Goal: Task Accomplishment & Management: Use online tool/utility

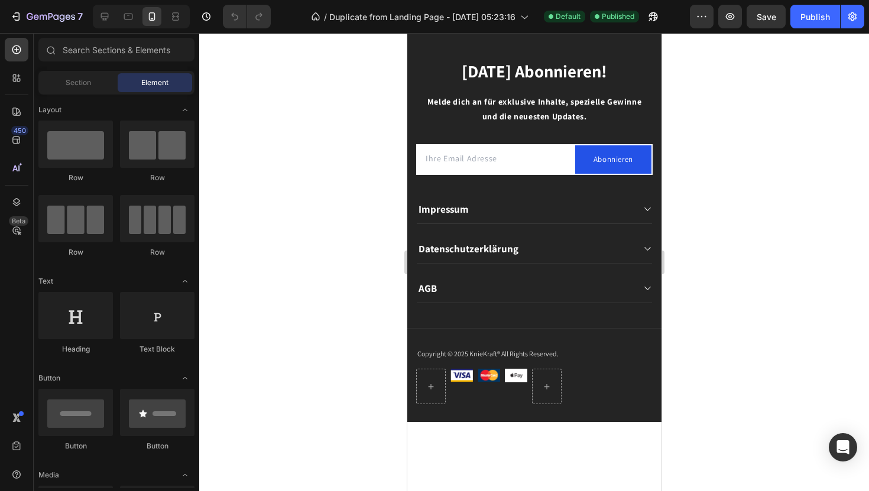
scroll to position [9057, 0]
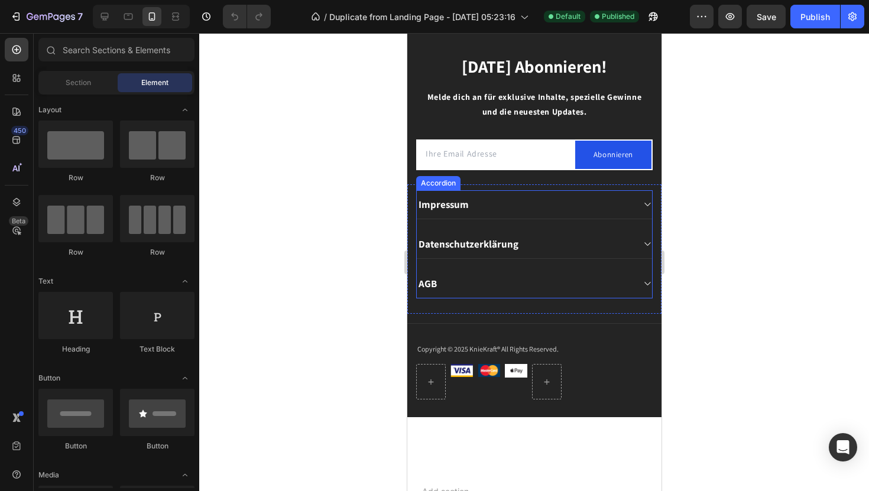
click at [519, 215] on div "Impressum" at bounding box center [533, 204] width 235 height 29
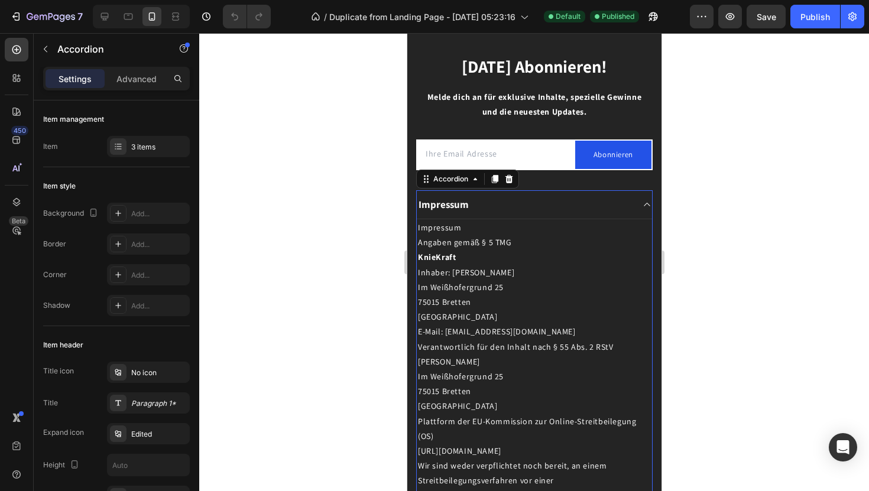
click at [646, 205] on icon at bounding box center [646, 204] width 9 height 9
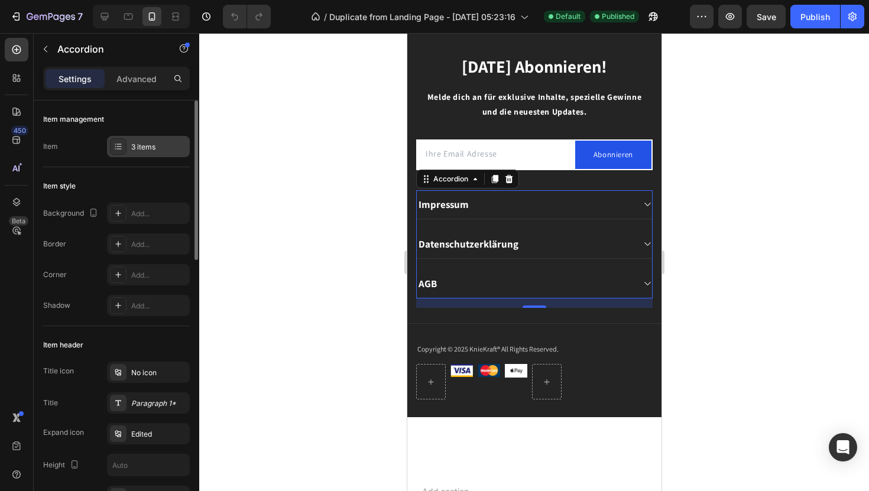
click at [161, 144] on div "3 items" at bounding box center [159, 147] width 56 height 11
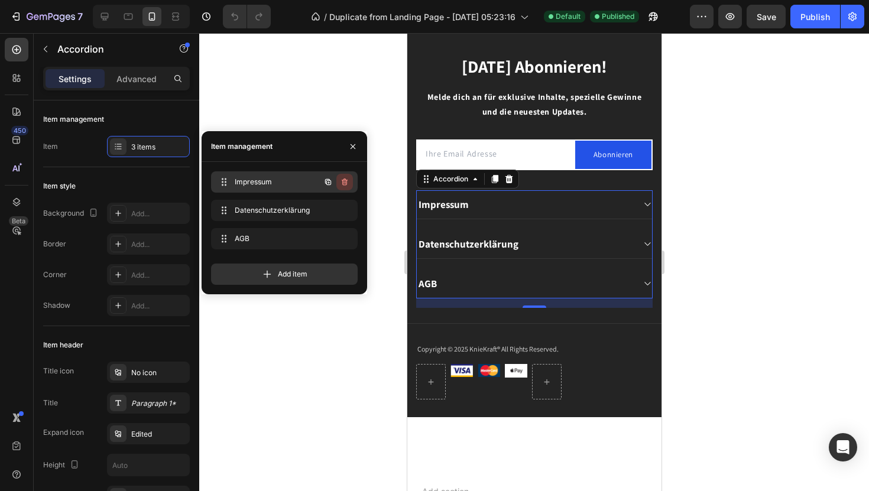
click at [344, 186] on icon "button" at bounding box center [344, 181] width 9 height 9
click at [344, 184] on div "Delete" at bounding box center [337, 182] width 22 height 11
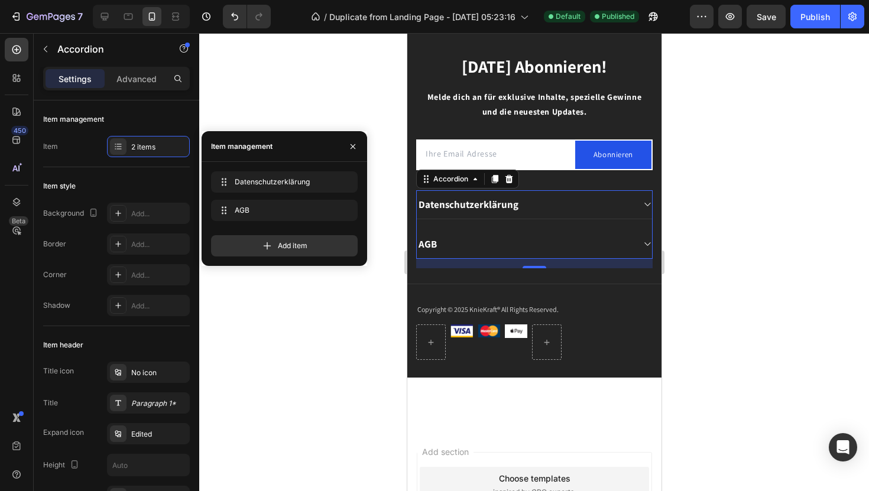
click at [346, 333] on div at bounding box center [534, 262] width 670 height 458
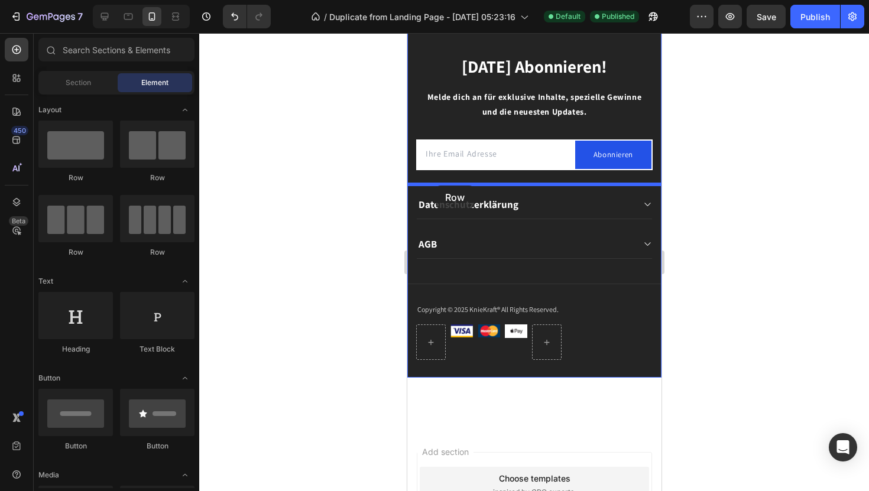
drag, startPoint x: 485, startPoint y: 176, endPoint x: 435, endPoint y: 186, distance: 50.7
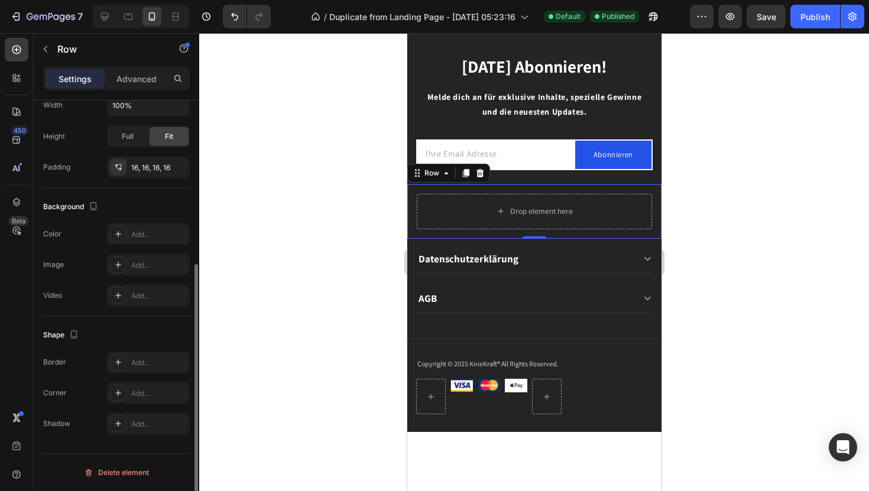
scroll to position [0, 0]
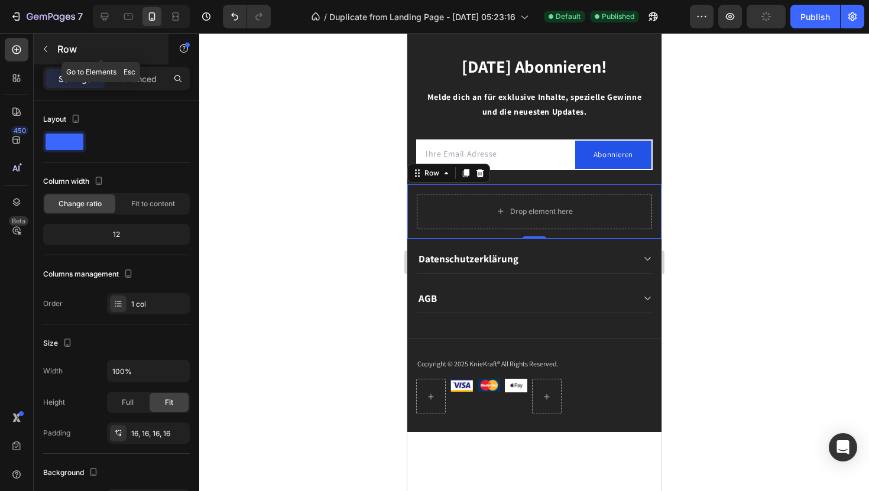
click at [47, 46] on icon "button" at bounding box center [45, 48] width 9 height 9
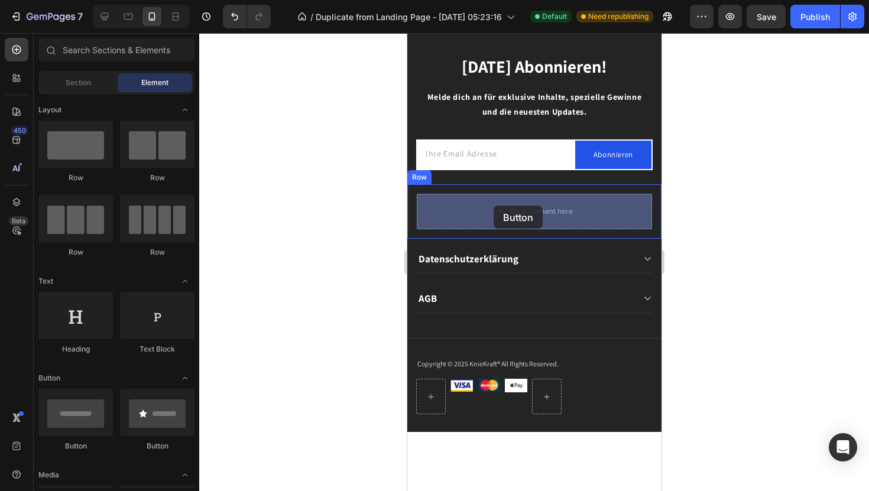
drag, startPoint x: 498, startPoint y: 450, endPoint x: 493, endPoint y: 208, distance: 241.9
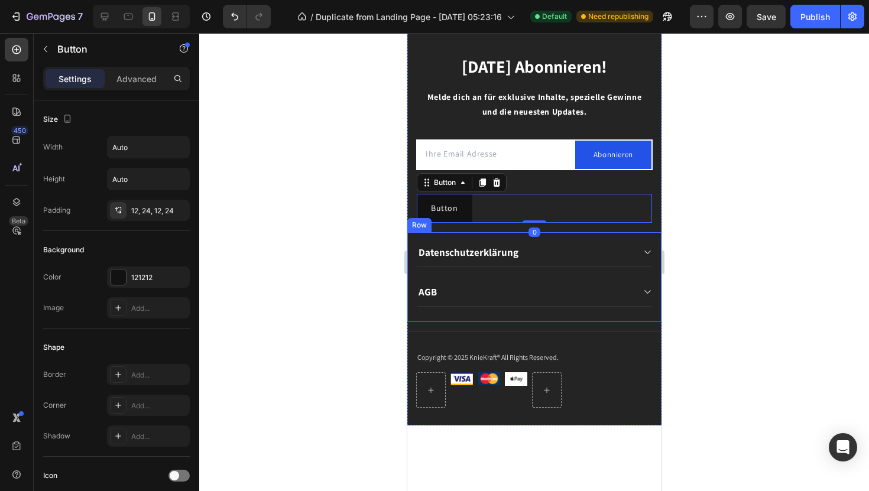
click at [336, 245] on div at bounding box center [534, 262] width 670 height 458
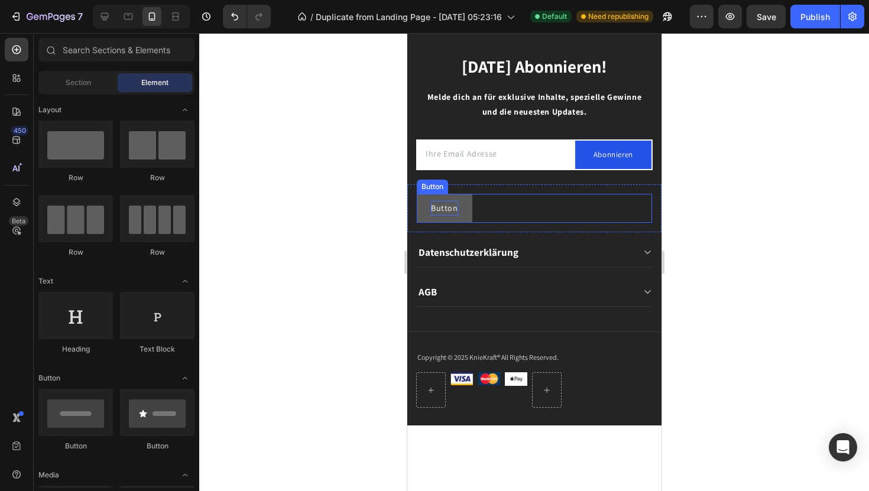
click at [454, 209] on p "Button" at bounding box center [443, 208] width 27 height 15
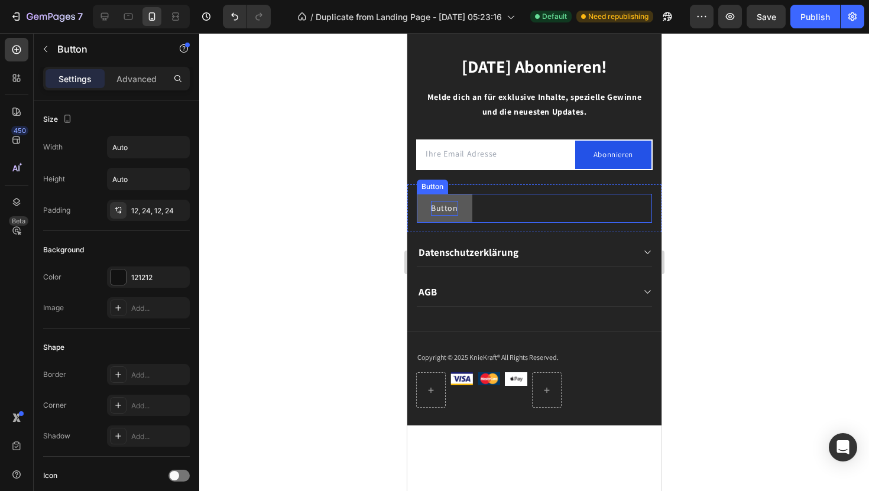
click at [454, 209] on p "Button" at bounding box center [443, 208] width 27 height 15
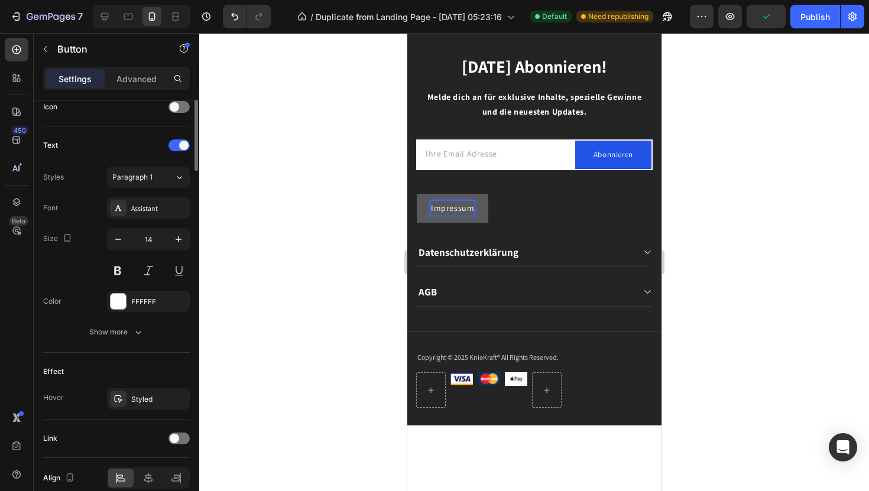
scroll to position [423, 0]
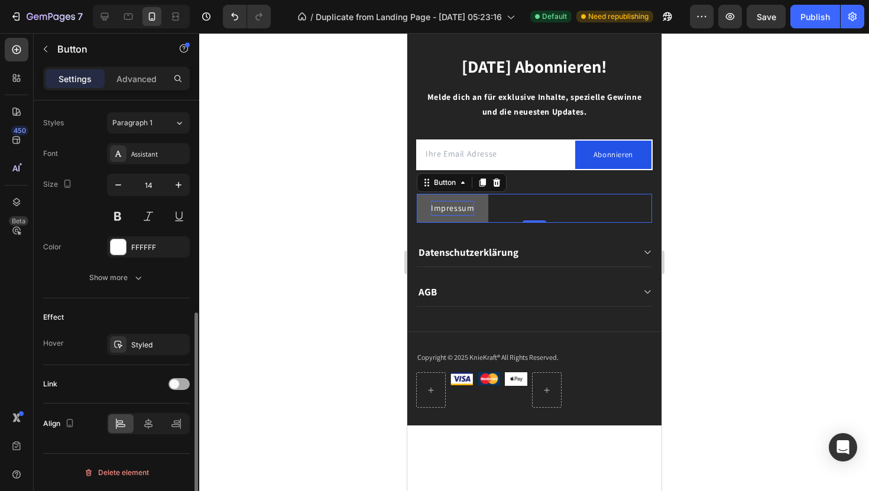
click at [179, 381] on div at bounding box center [179, 384] width 21 height 12
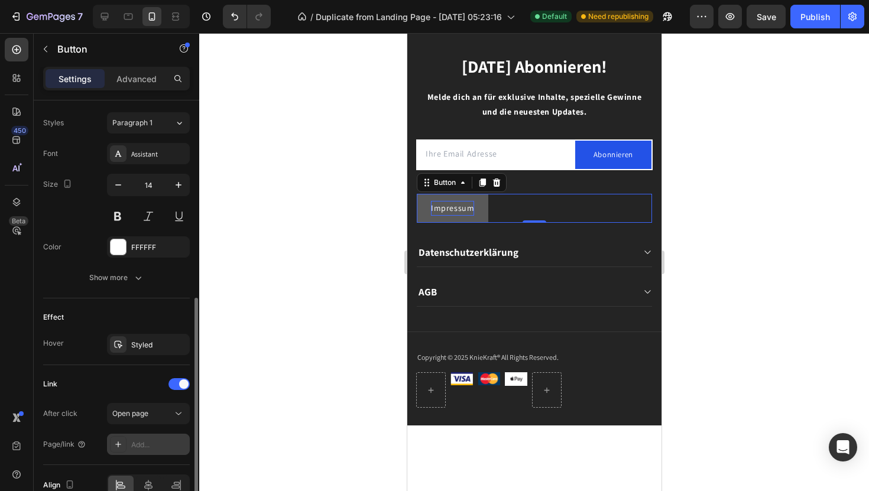
click at [155, 442] on div "Add..." at bounding box center [159, 445] width 56 height 11
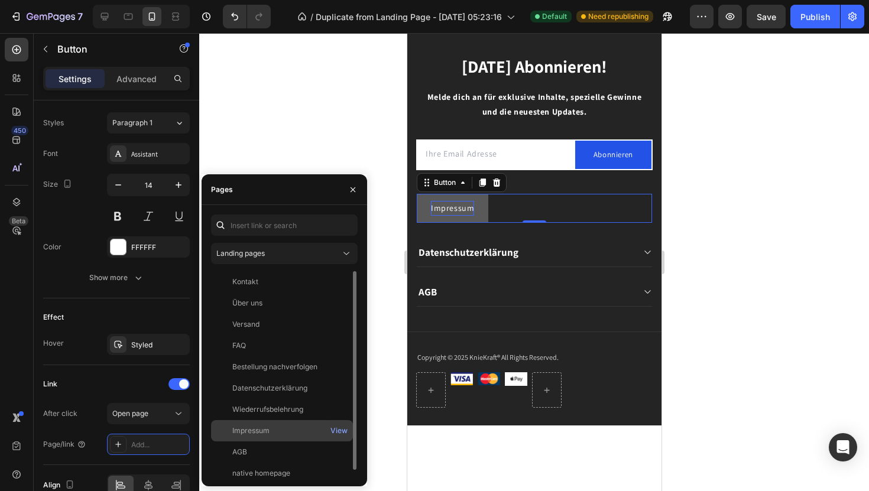
click at [239, 442] on div "Impressum View" at bounding box center [282, 452] width 142 height 21
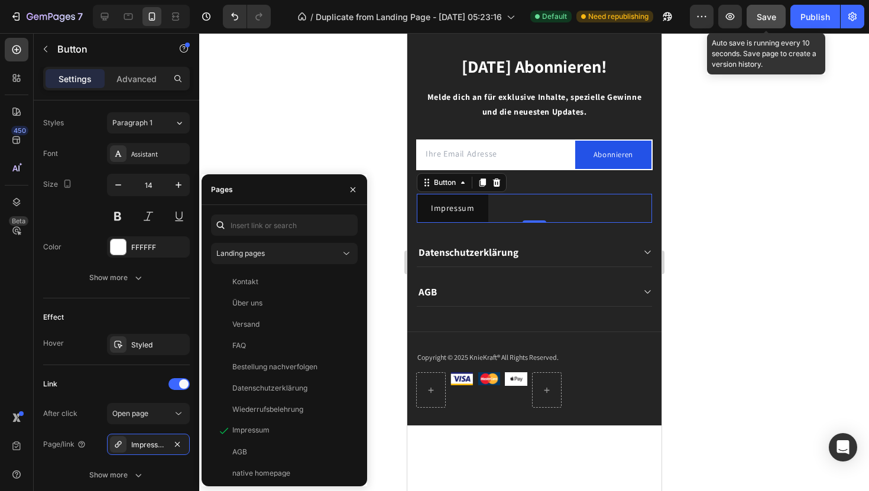
click at [757, 22] on button "Save" at bounding box center [766, 17] width 39 height 24
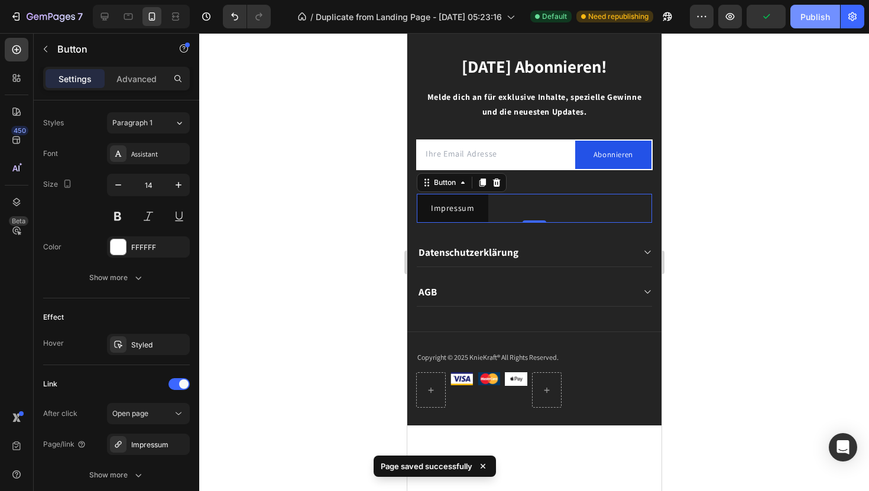
click at [810, 17] on div "Publish" at bounding box center [816, 17] width 30 height 12
